Goal: Task Accomplishment & Management: Complete application form

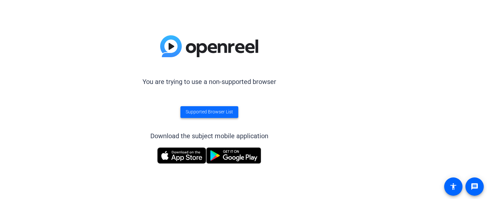
click at [220, 111] on span "Supported Browser List" at bounding box center [209, 112] width 47 height 7
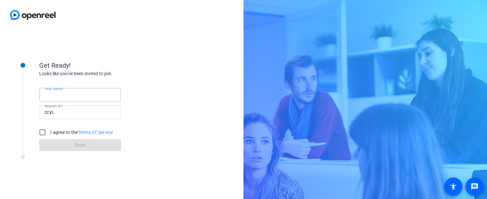
click at [104, 93] on input "Your name" at bounding box center [79, 95] width 71 height 8
type input "[PERSON_NAME]"
click at [46, 132] on input "I agree to the Terms Of Service" at bounding box center [42, 132] width 13 height 13
checkbox input "true"
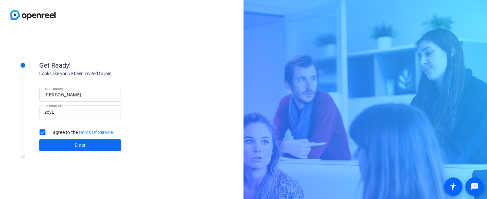
click at [74, 146] on span at bounding box center [80, 145] width 82 height 16
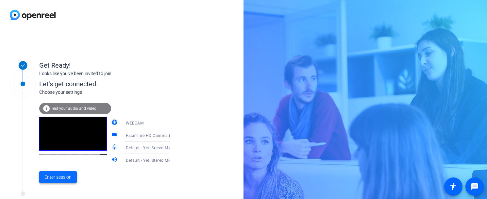
click at [57, 178] on span "Enter session" at bounding box center [57, 177] width 27 height 7
